Goal: Information Seeking & Learning: Understand process/instructions

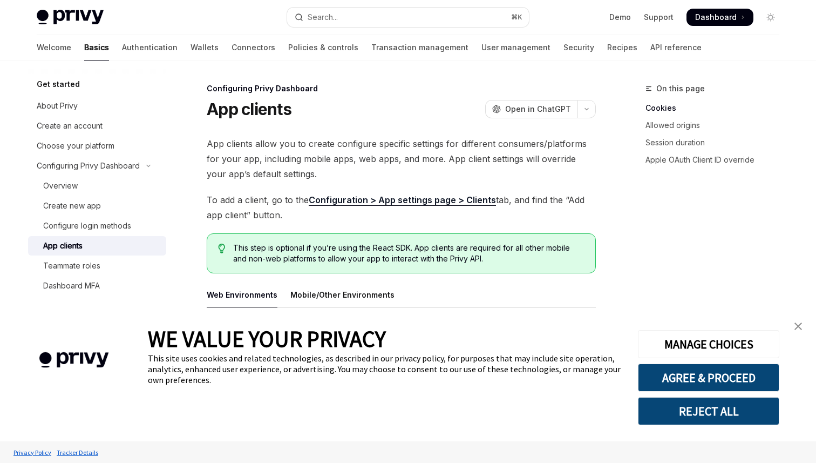
scroll to position [192, 0]
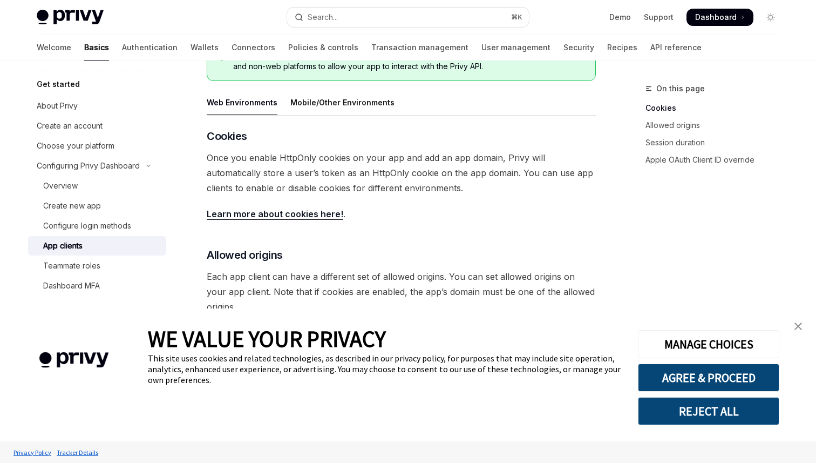
click at [798, 331] on link "close banner" at bounding box center [799, 326] width 22 height 22
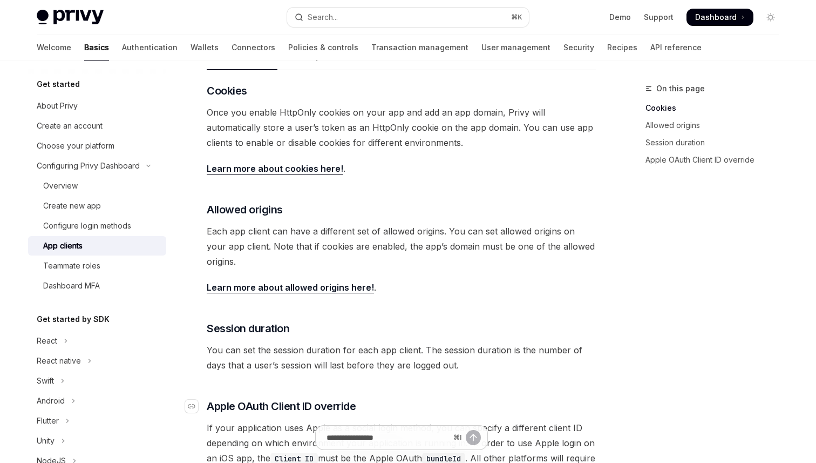
scroll to position [214, 0]
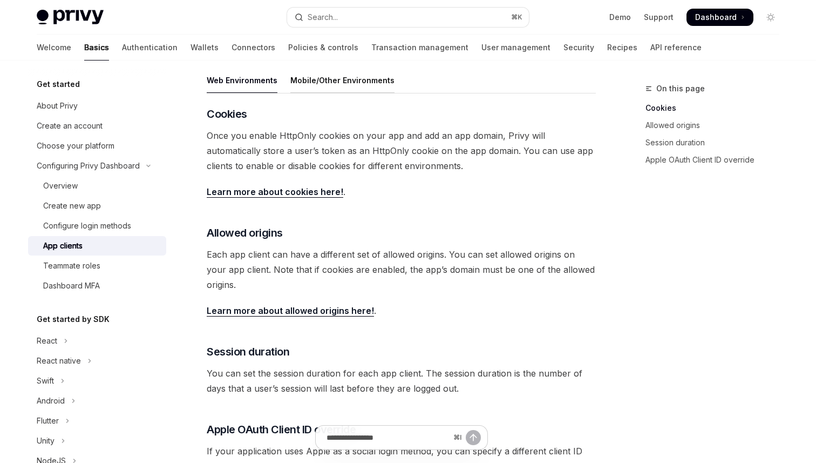
click at [371, 82] on div "Mobile/Other Environments" at bounding box center [342, 79] width 104 height 25
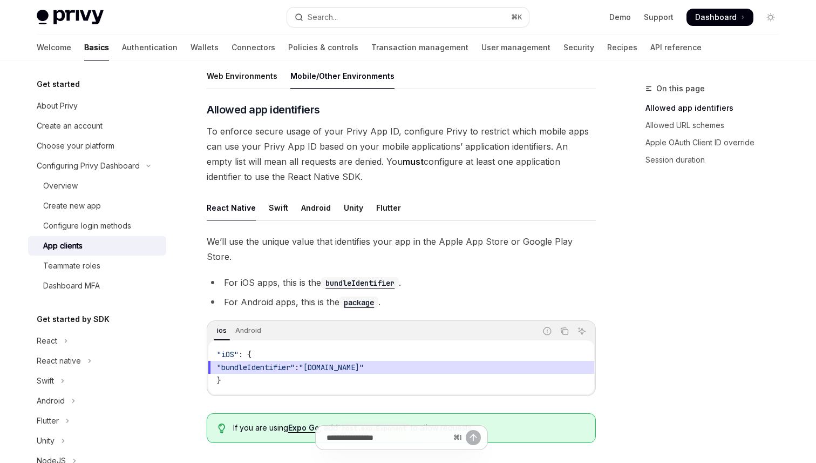
scroll to position [259, 0]
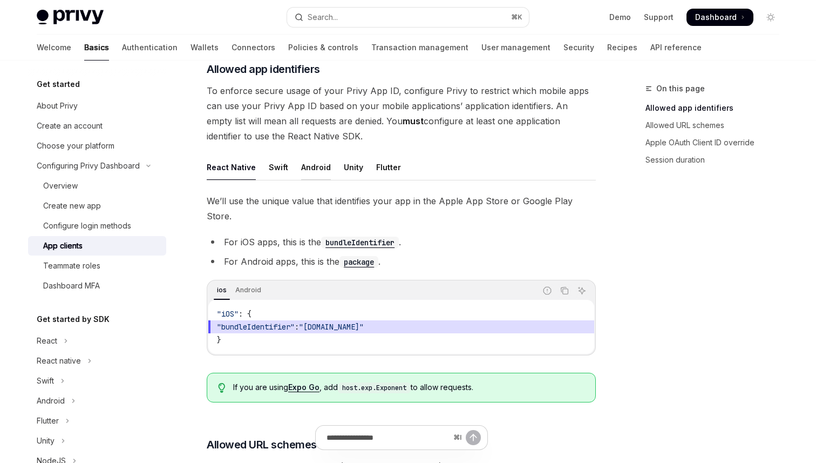
click at [305, 175] on div "Android" at bounding box center [316, 166] width 30 height 25
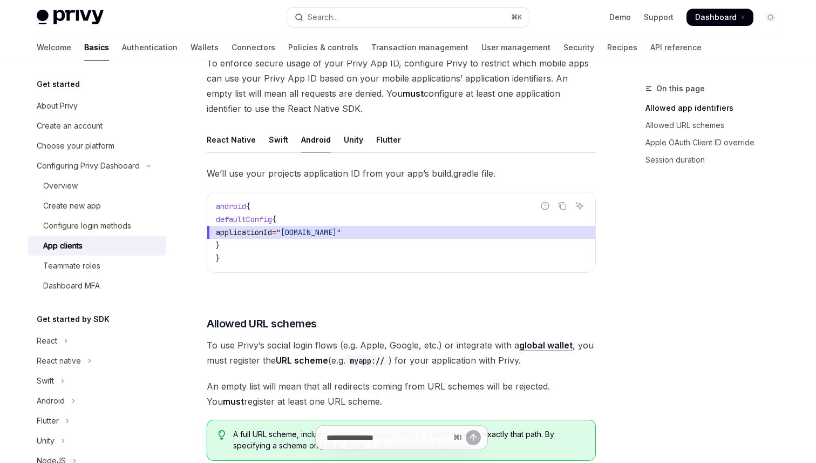
scroll to position [288, 0]
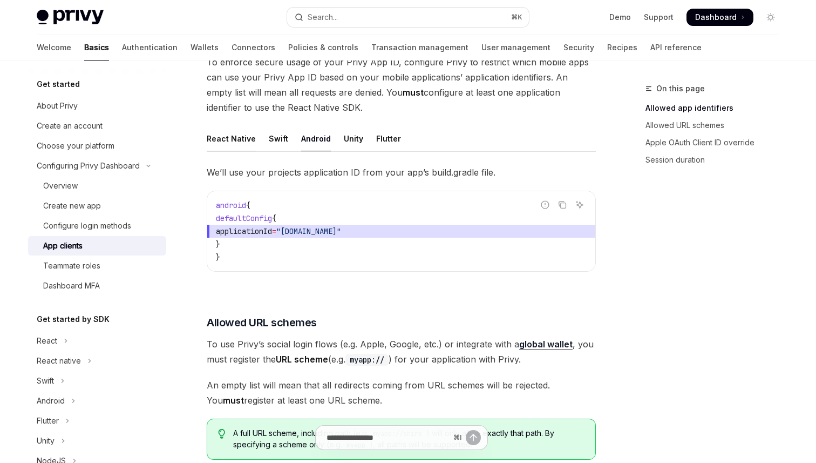
click at [228, 140] on div "React Native" at bounding box center [231, 138] width 49 height 25
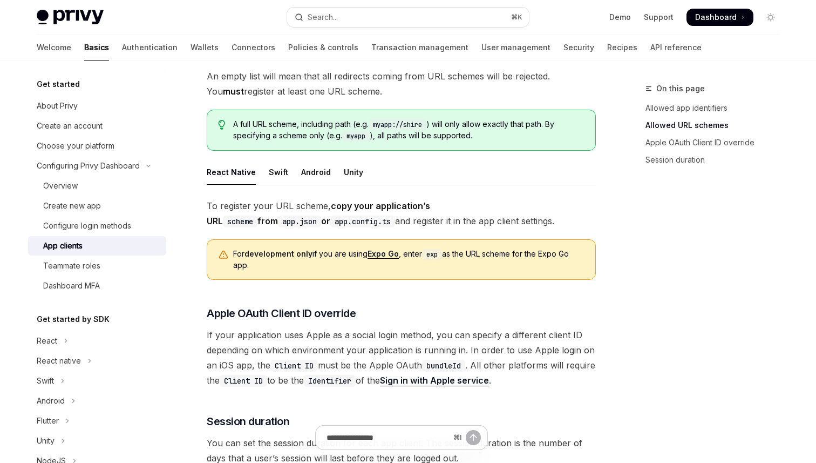
scroll to position [682, 0]
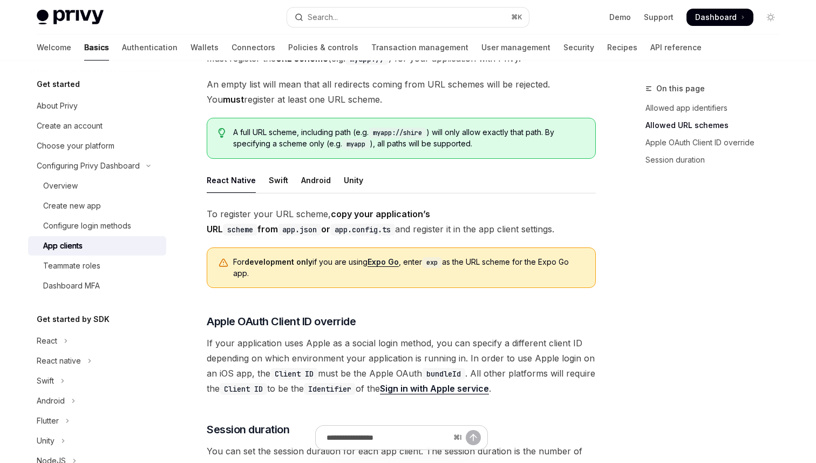
click at [434, 257] on code "exp" at bounding box center [432, 262] width 20 height 11
copy code "exp"
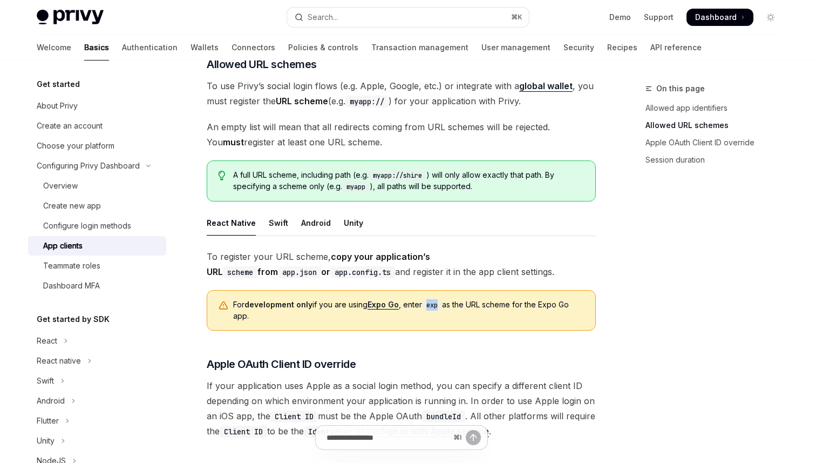
scroll to position [600, 0]
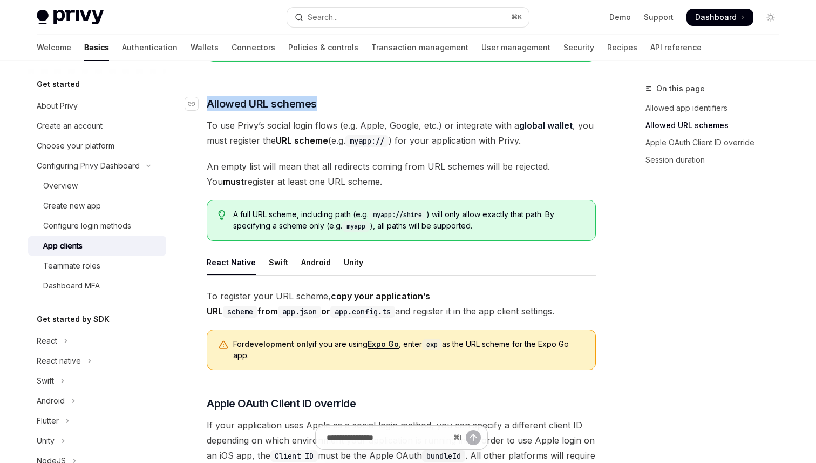
drag, startPoint x: 322, startPoint y: 91, endPoint x: 206, endPoint y: 90, distance: 116.1
click at [207, 96] on h3 "​ Allowed URL schemes" at bounding box center [401, 103] width 389 height 15
copy h3 "​ Allowed URL schemes"
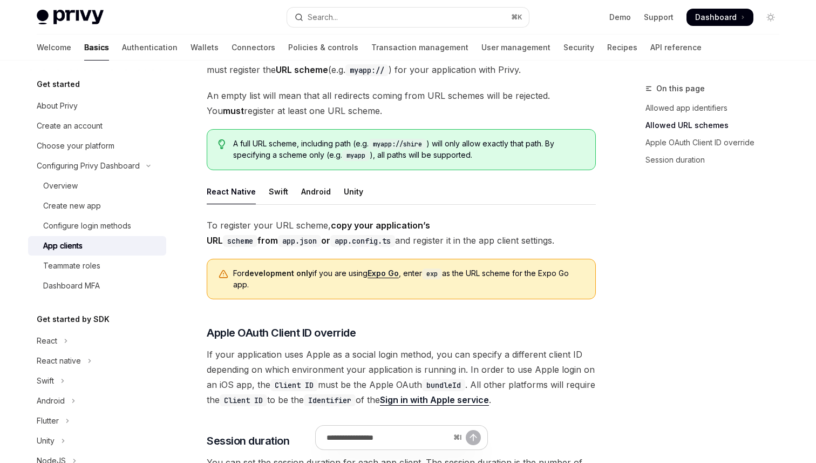
scroll to position [679, 0]
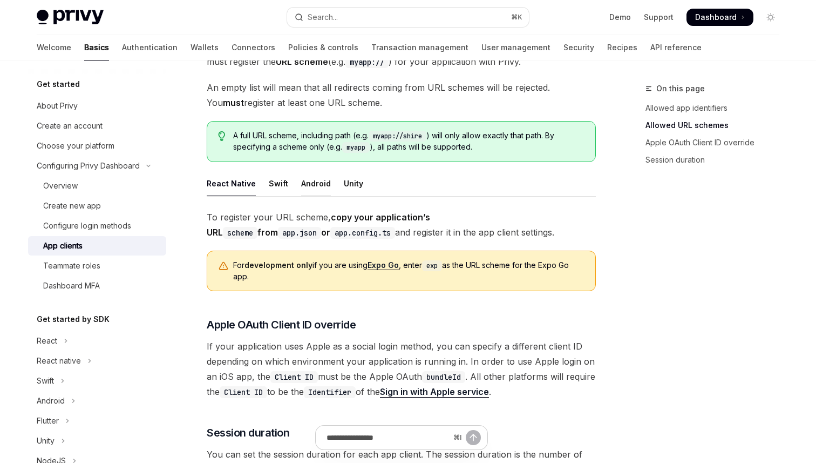
click at [310, 171] on div "Android" at bounding box center [316, 183] width 30 height 25
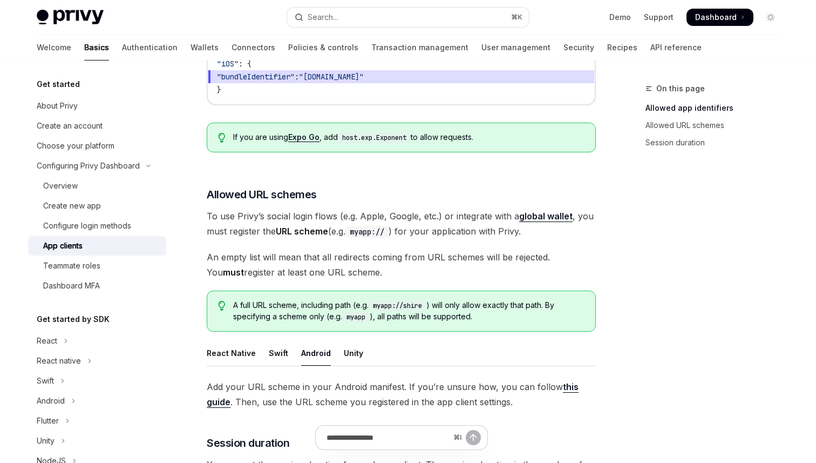
scroll to position [493, 0]
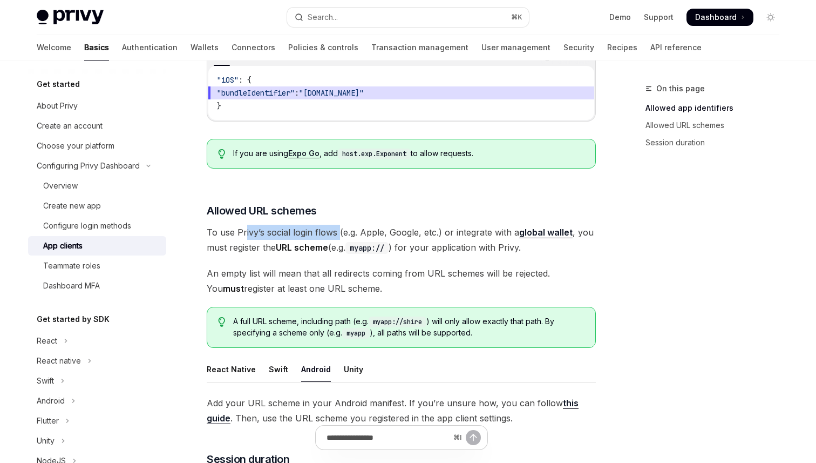
drag, startPoint x: 246, startPoint y: 215, endPoint x: 337, endPoint y: 214, distance: 91.8
click at [337, 225] on span "To use Privy’s social login flows (e.g. Apple, Google, etc.) or integrate with …" at bounding box center [401, 240] width 389 height 30
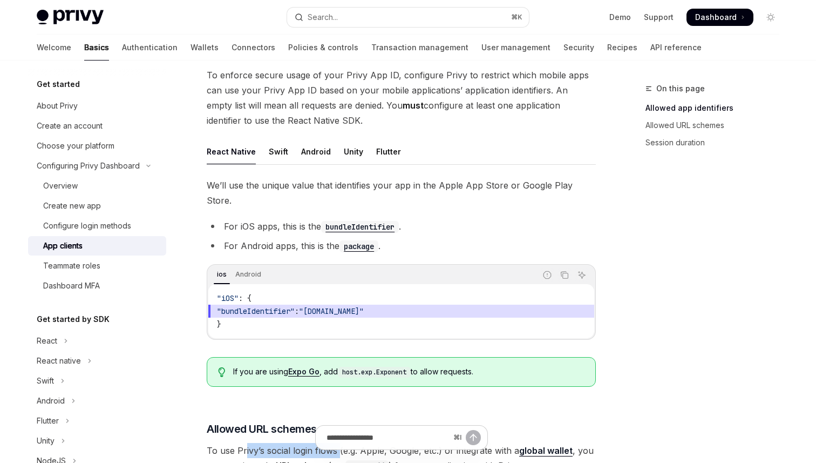
scroll to position [279, 0]
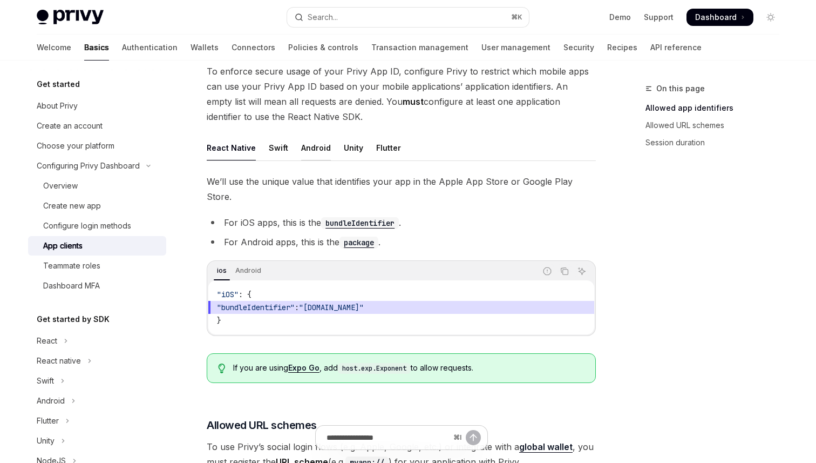
click at [309, 149] on div "Android" at bounding box center [316, 147] width 30 height 25
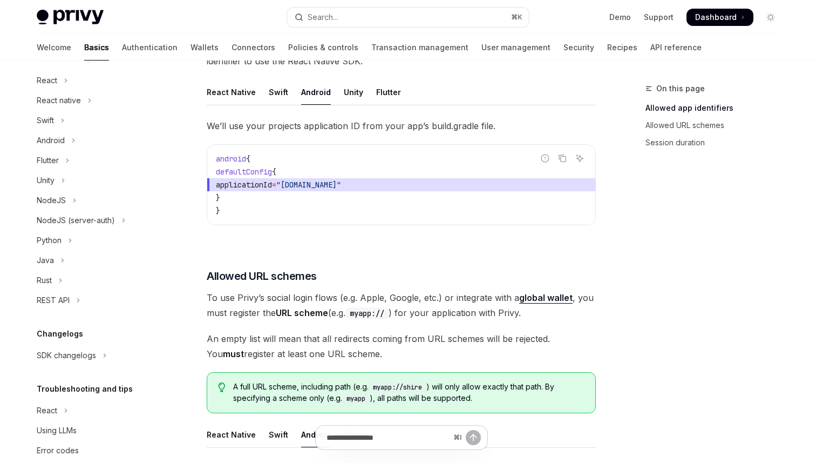
scroll to position [259, 0]
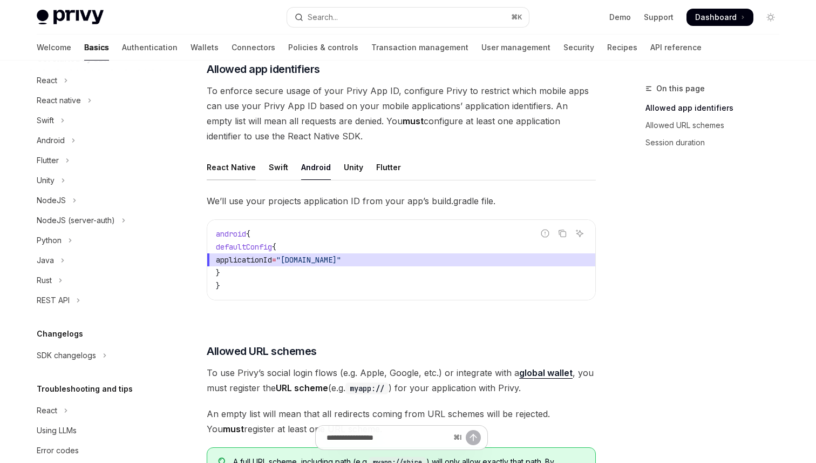
click at [234, 165] on div "React Native" at bounding box center [231, 166] width 49 height 25
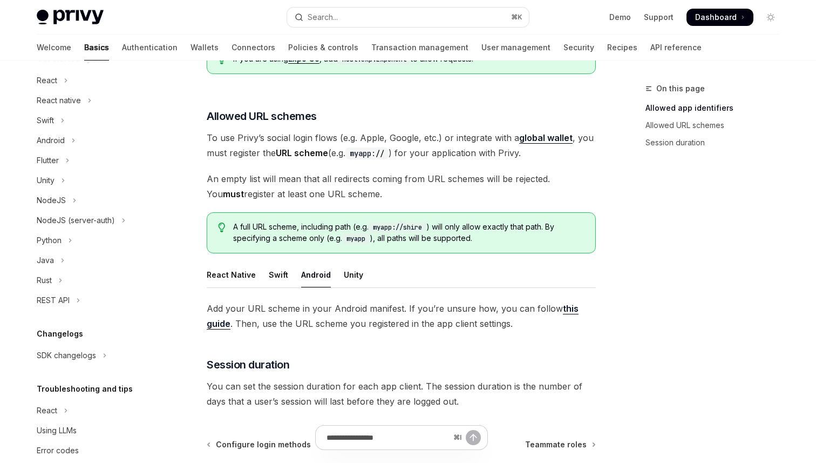
scroll to position [692, 0]
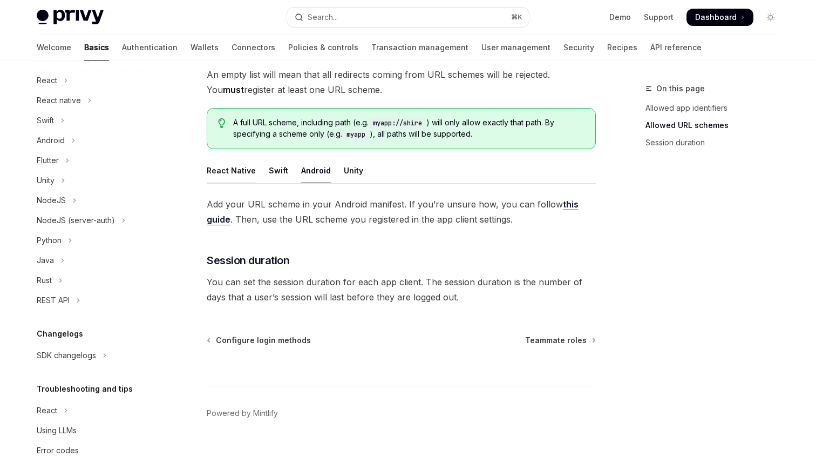
click at [228, 158] on div "React Native" at bounding box center [231, 170] width 49 height 25
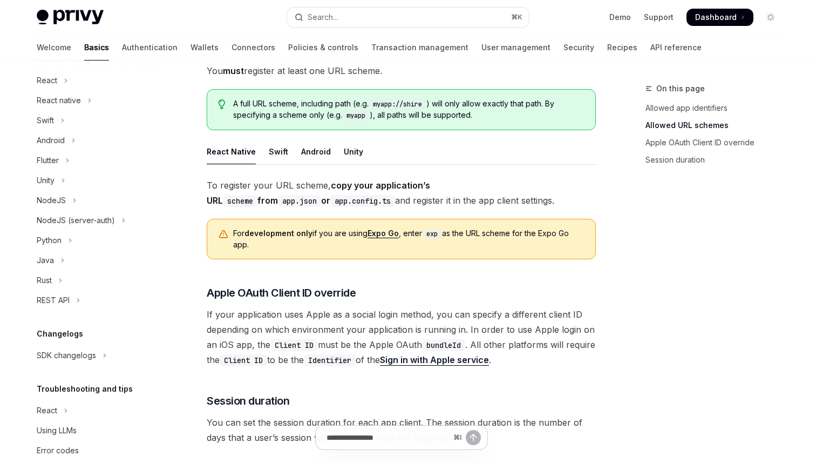
scroll to position [705, 0]
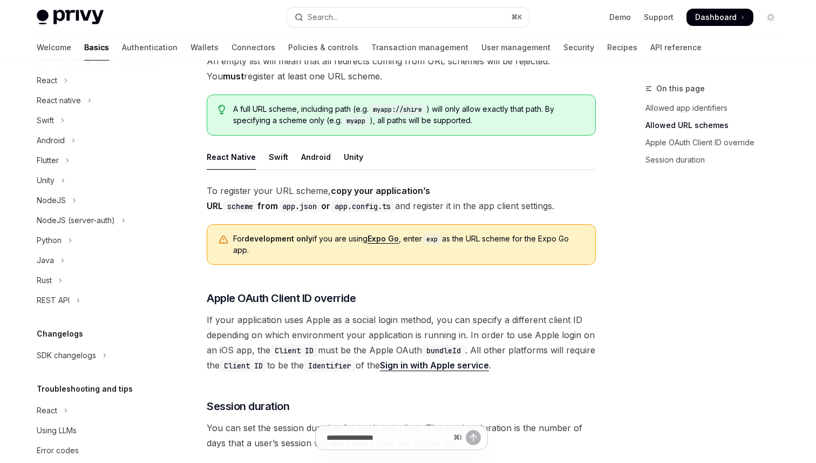
drag, startPoint x: 438, startPoint y: 190, endPoint x: 200, endPoint y: 174, distance: 238.6
click at [200, 174] on div "Configuring Privy Dashboard App clients OpenAI Open in ChatGPT OpenAI Open in C…" at bounding box center [300, 1] width 596 height 1248
copy span "To register your URL scheme, copy your application’s URL scheme from app.json o…"
click at [468, 193] on span "To register your URL scheme, copy your application’s URL scheme from app.json o…" at bounding box center [401, 198] width 389 height 30
drag, startPoint x: 403, startPoint y: 178, endPoint x: 468, endPoint y: 176, distance: 64.8
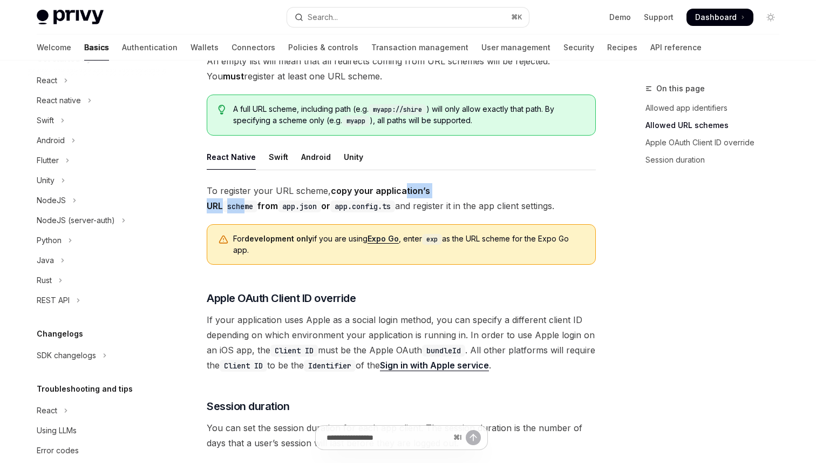
click at [430, 185] on strong "copy your application’s URL scheme from app.json or app.config.ts" at bounding box center [319, 198] width 224 height 26
click at [467, 193] on span "To register your URL scheme, copy your application’s URL scheme from app.json o…" at bounding box center [401, 198] width 389 height 30
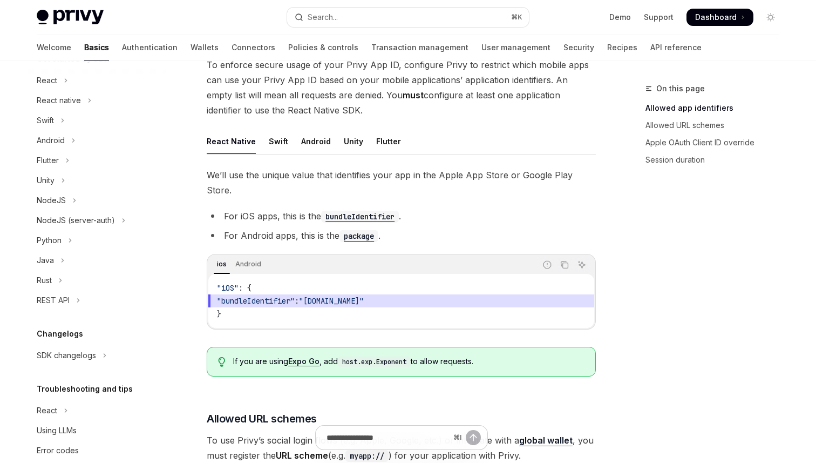
scroll to position [349, 0]
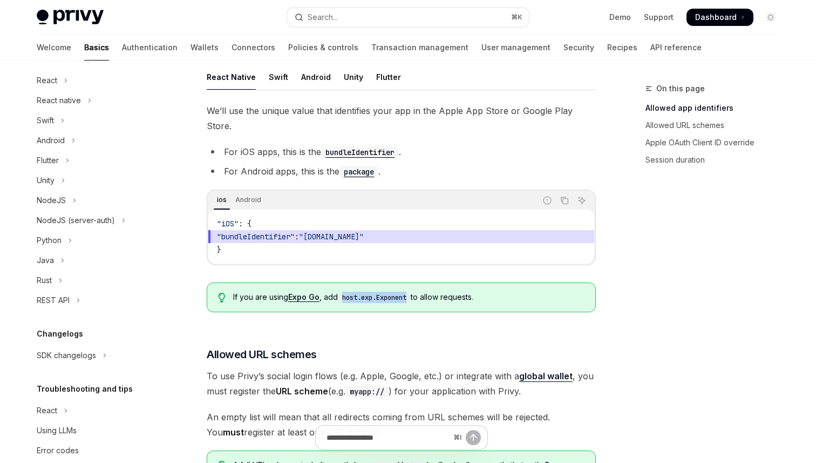
drag, startPoint x: 411, startPoint y: 283, endPoint x: 344, endPoint y: 282, distance: 67.0
click at [344, 292] on code "host.exp.Exponent" at bounding box center [374, 297] width 73 height 11
copy code "host.exp.Exponent"
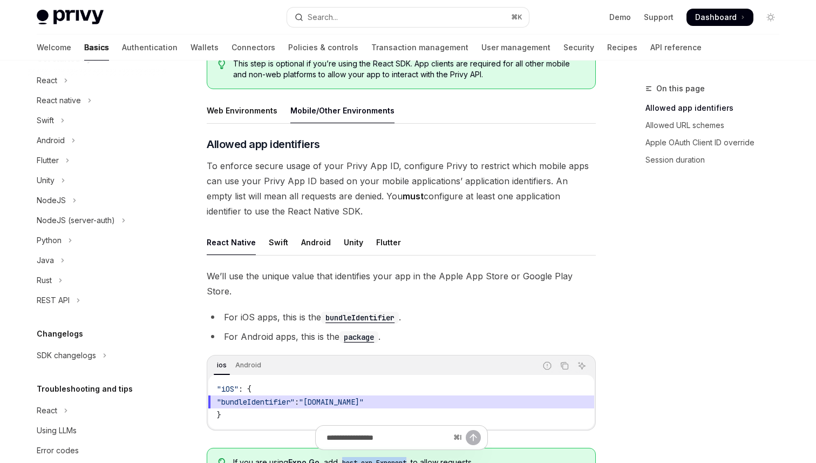
scroll to position [186, 0]
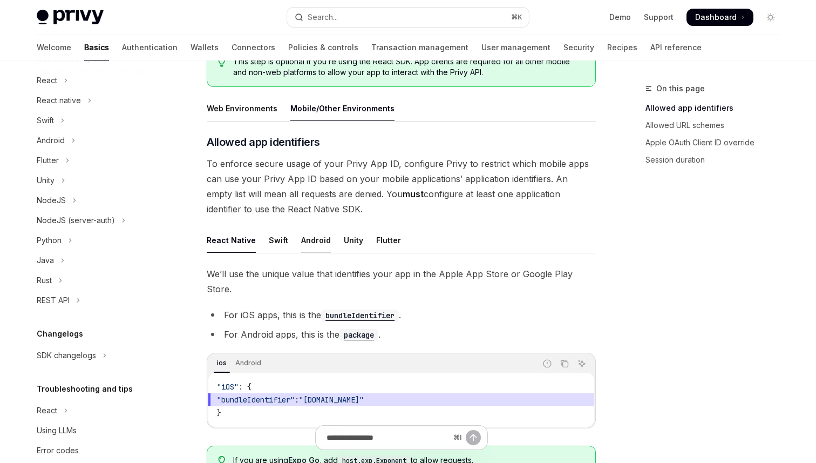
click at [307, 238] on div "Android" at bounding box center [316, 239] width 30 height 25
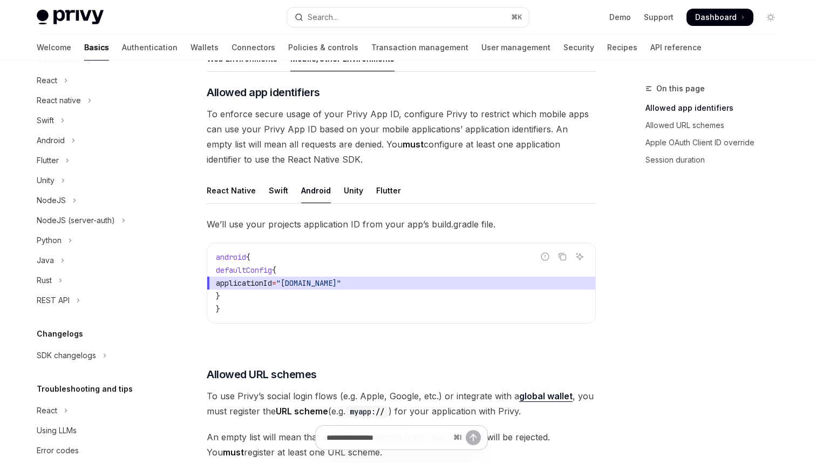
scroll to position [257, 0]
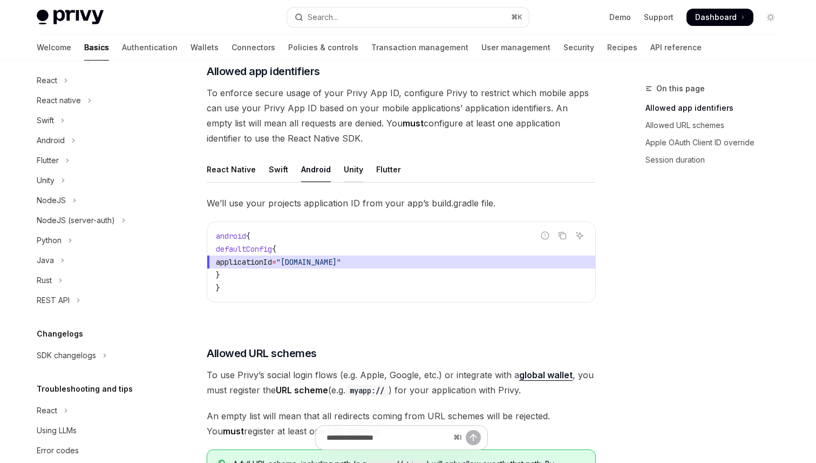
click at [348, 173] on div "Unity" at bounding box center [353, 169] width 19 height 25
type textarea "*"
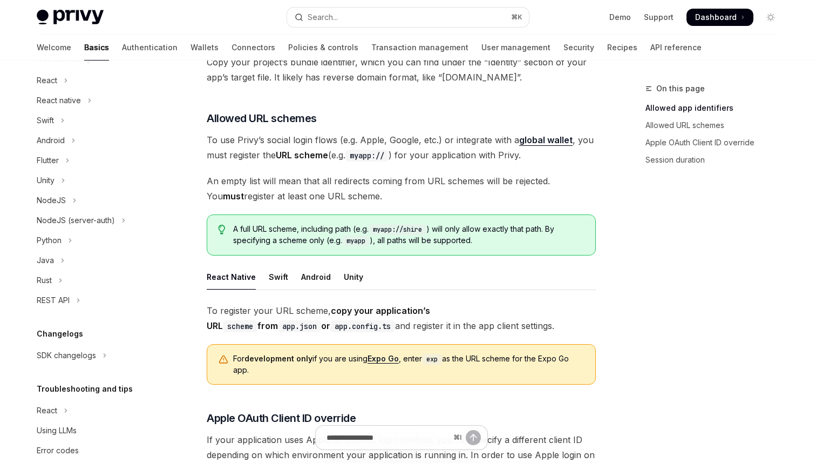
scroll to position [436, 0]
